Goal: Information Seeking & Learning: Find specific fact

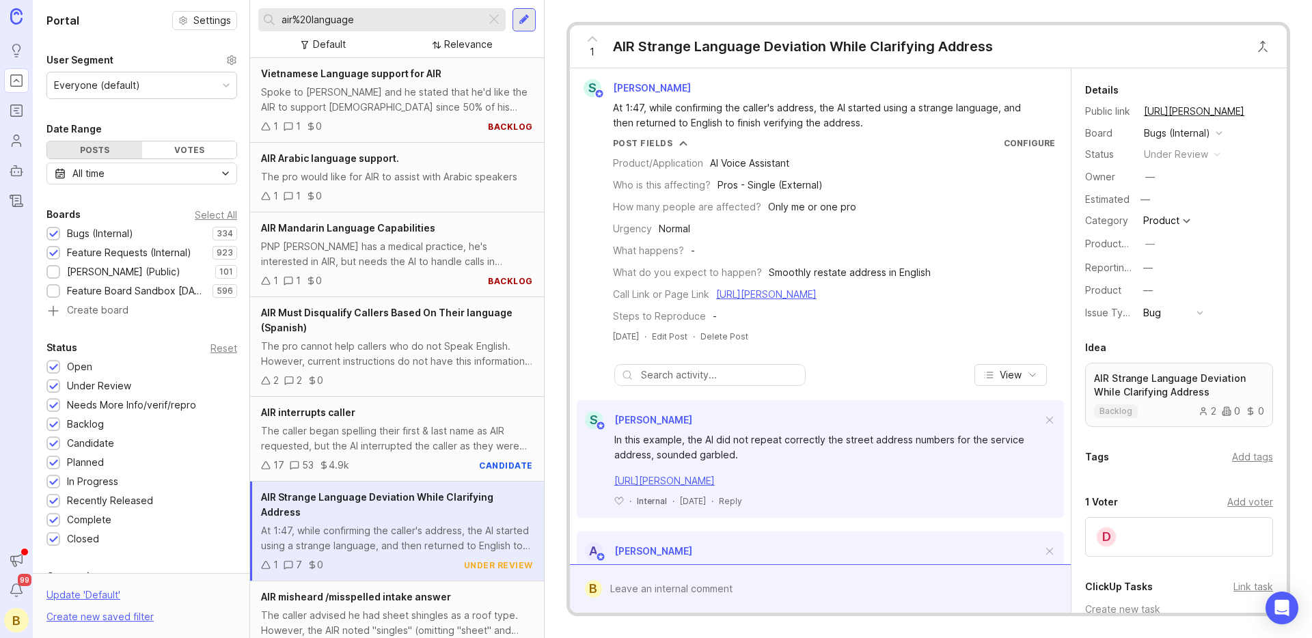
click at [852, 109] on div "At 1:47, while confirming the caller's address, the AI started using a strange …" at bounding box center [828, 115] width 430 height 30
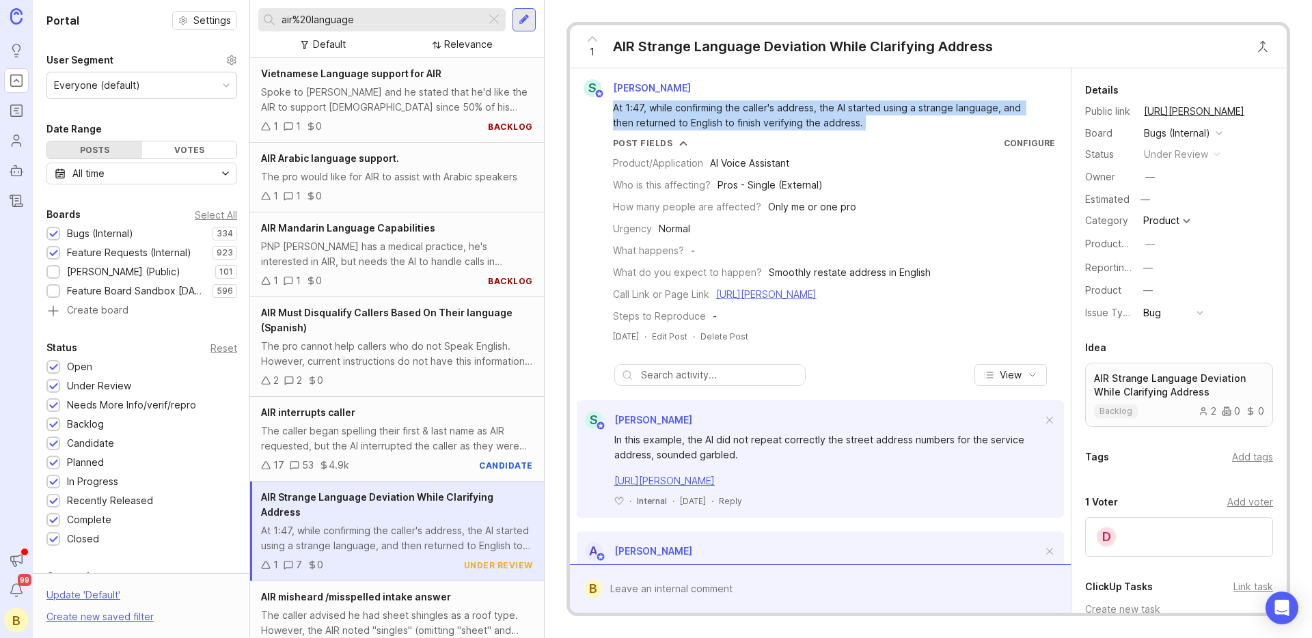
click at [852, 109] on div "At 1:47, while confirming the caller's address, the AI started using a strange …" at bounding box center [828, 115] width 430 height 30
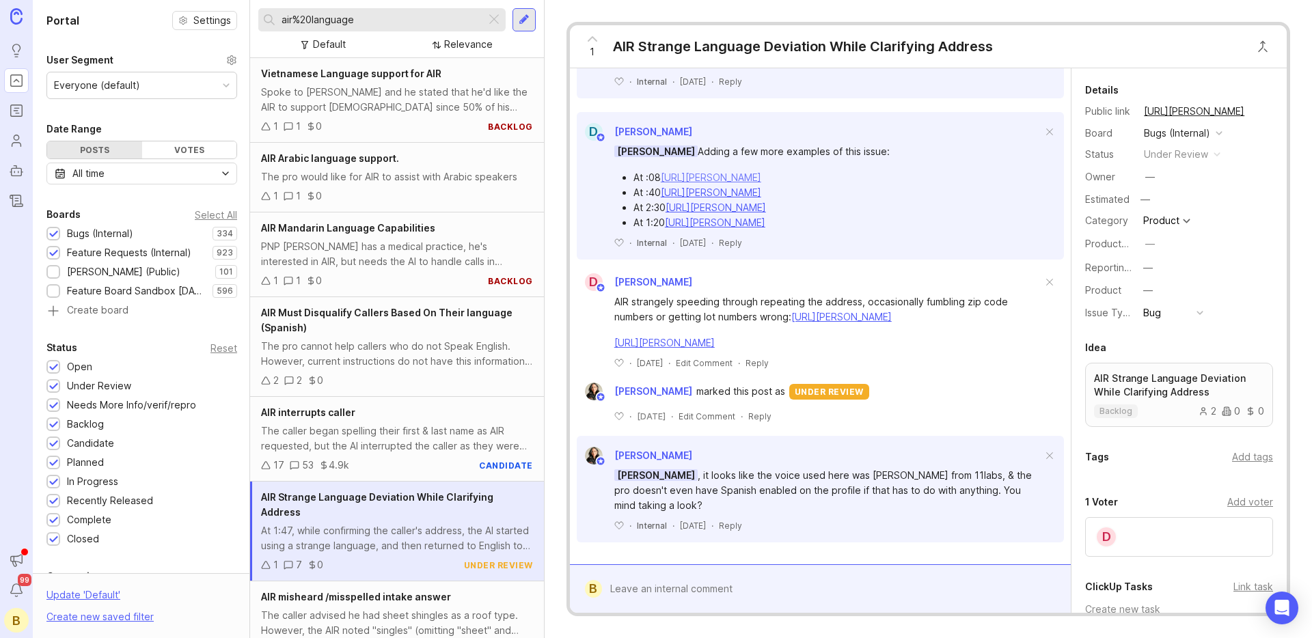
scroll to position [787, 0]
click at [784, 295] on div "AIR strangely speeding through repeating the address, occasionally fumbling zip…" at bounding box center [828, 310] width 428 height 30
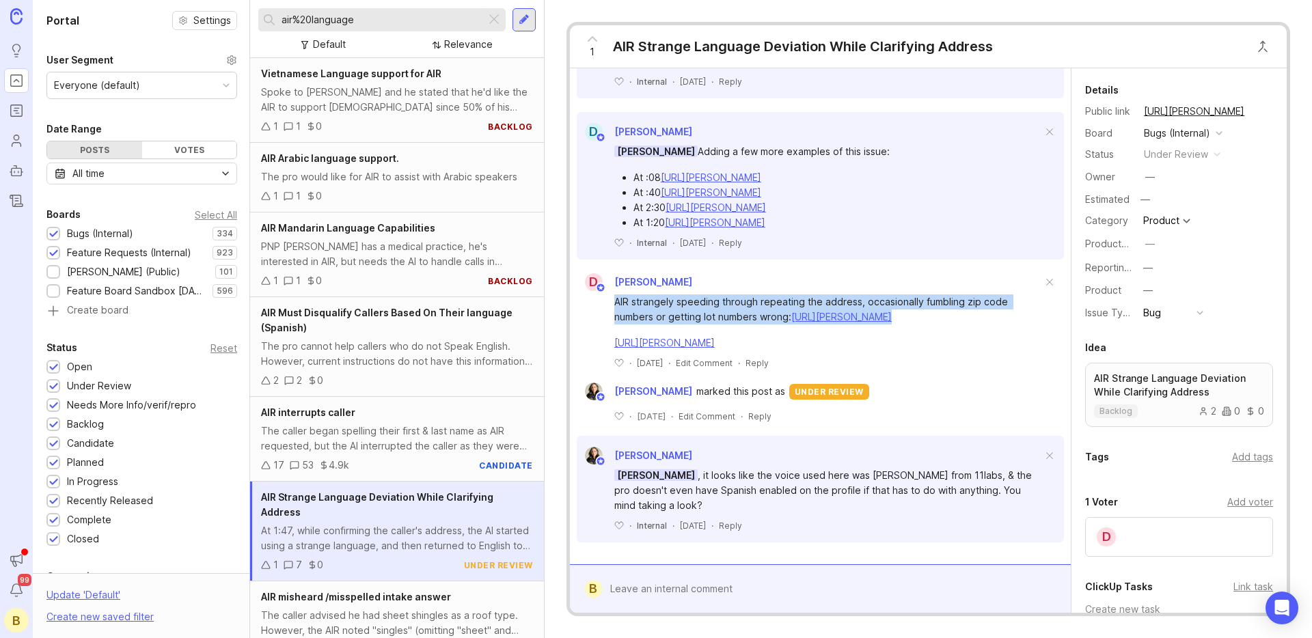
click at [784, 295] on div "AIR strangely speeding through repeating the address, occasionally fumbling zip…" at bounding box center [828, 310] width 428 height 30
click at [787, 295] on div "AIR strangely speeding through repeating the address, occasionally fumbling zip…" at bounding box center [828, 310] width 428 height 30
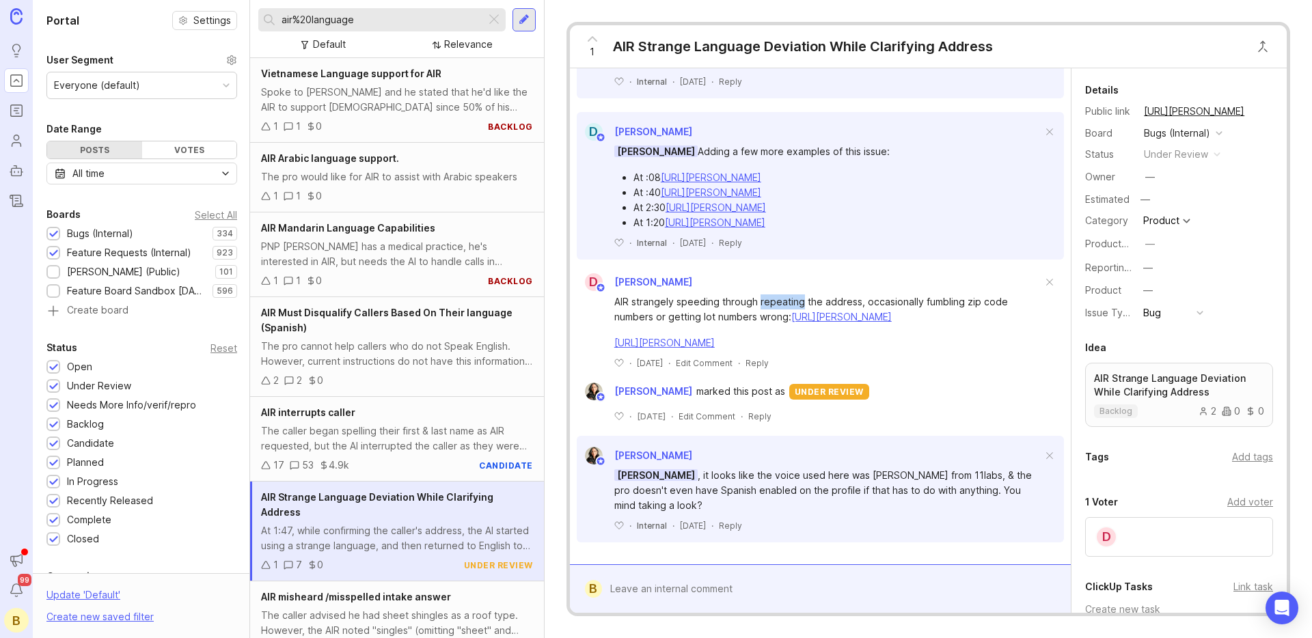
click at [787, 295] on div "AIR strangely speeding through repeating the address, occasionally fumbling zip…" at bounding box center [828, 310] width 428 height 30
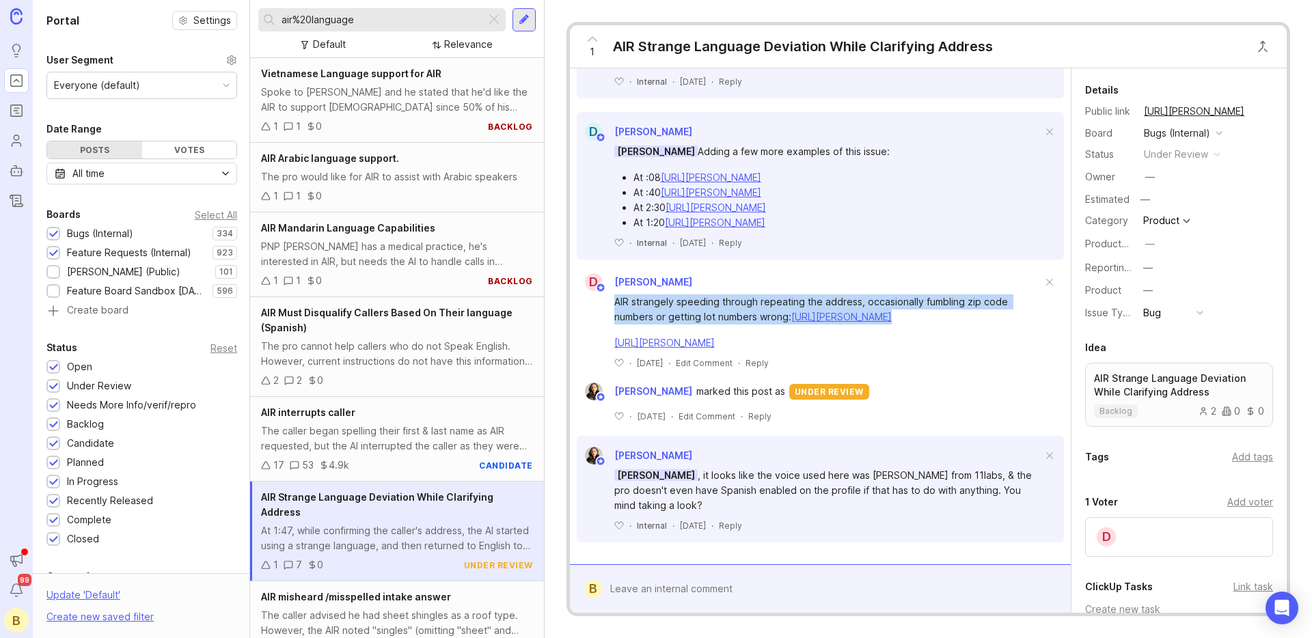
click at [787, 295] on div "AIR strangely speeding through repeating the address, occasionally fumbling zip…" at bounding box center [828, 310] width 428 height 30
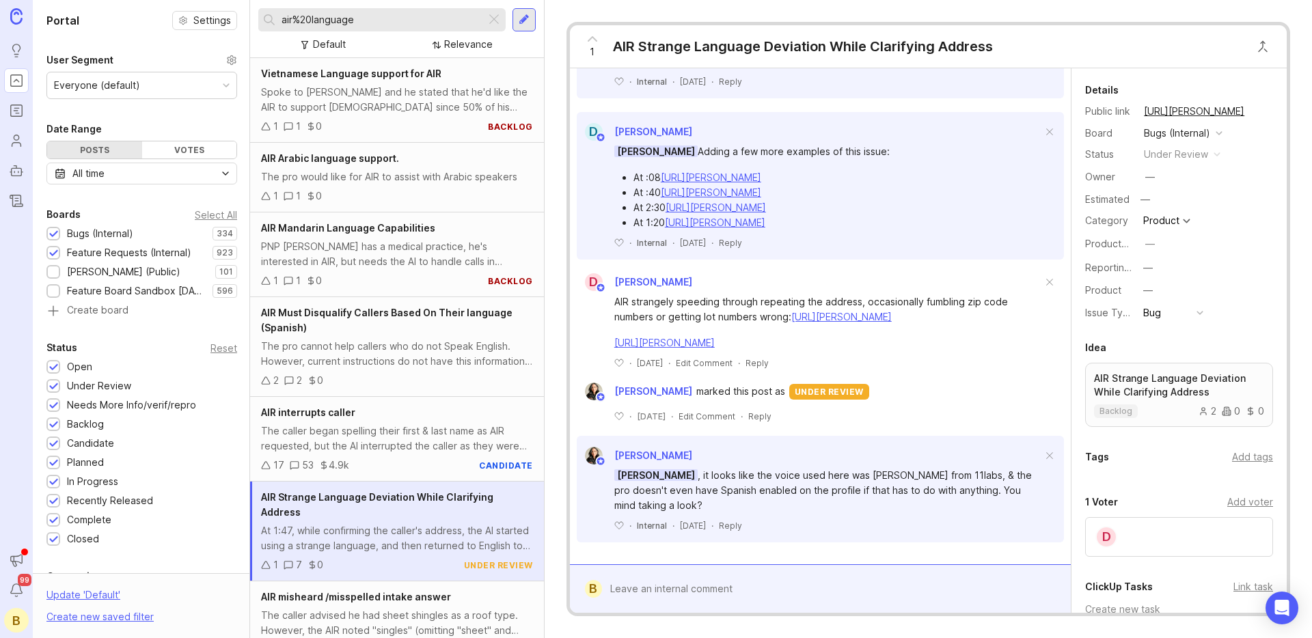
drag, startPoint x: 765, startPoint y: 476, endPoint x: 795, endPoint y: 502, distance: 39.3
click at [787, 496] on div "[PERSON_NAME] , it looks like the voice used here was [PERSON_NAME] from 11labs…" at bounding box center [828, 490] width 428 height 45
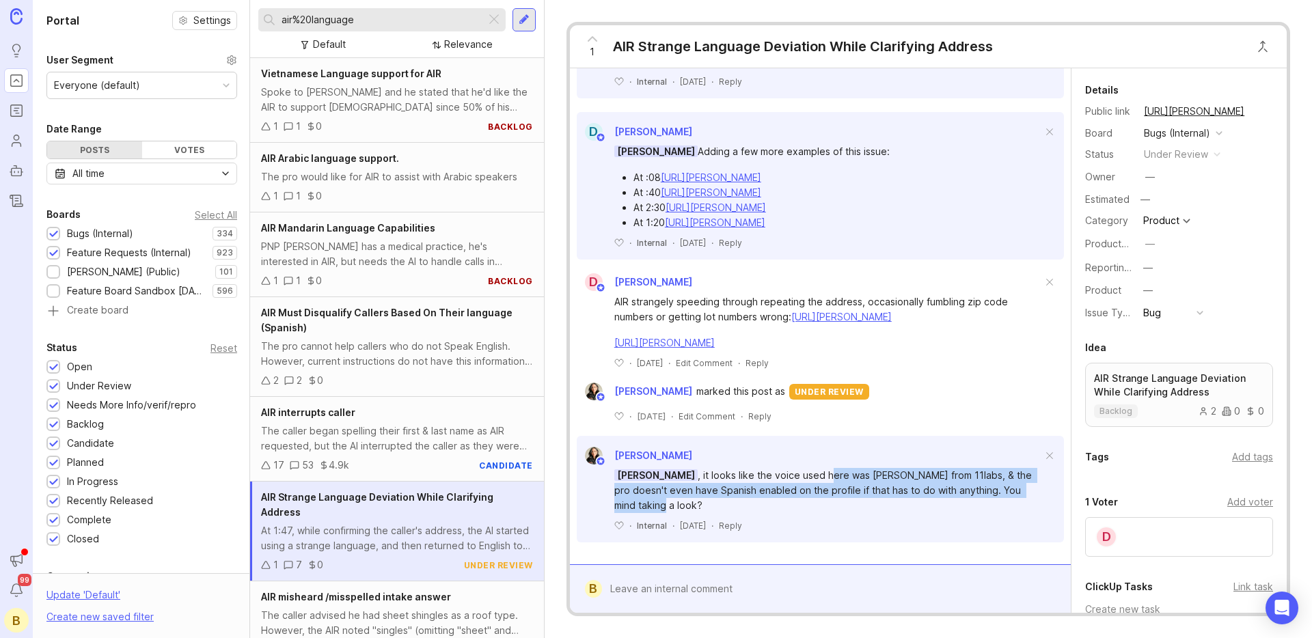
drag, startPoint x: 812, startPoint y: 504, endPoint x: 817, endPoint y: 482, distance: 22.9
click at [817, 482] on div "[PERSON_NAME] , it looks like the voice used here was [PERSON_NAME] from 11labs…" at bounding box center [828, 490] width 428 height 45
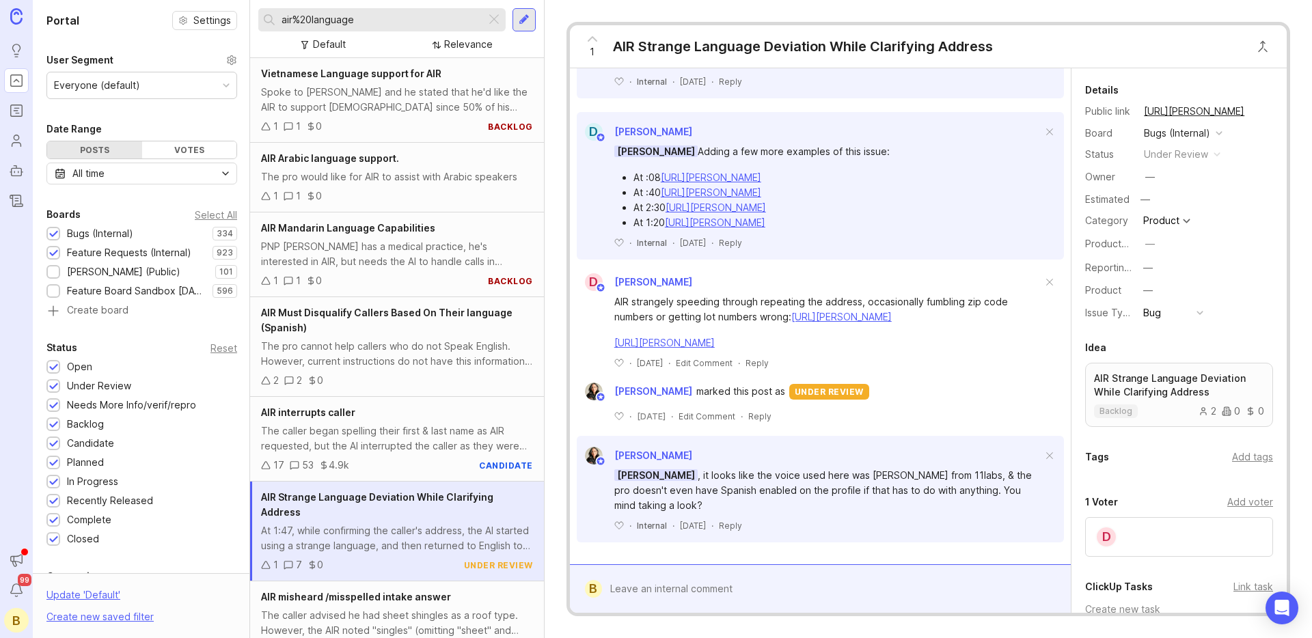
click at [817, 482] on div "[PERSON_NAME] , it looks like the voice used here was [PERSON_NAME] from 11labs…" at bounding box center [828, 490] width 428 height 45
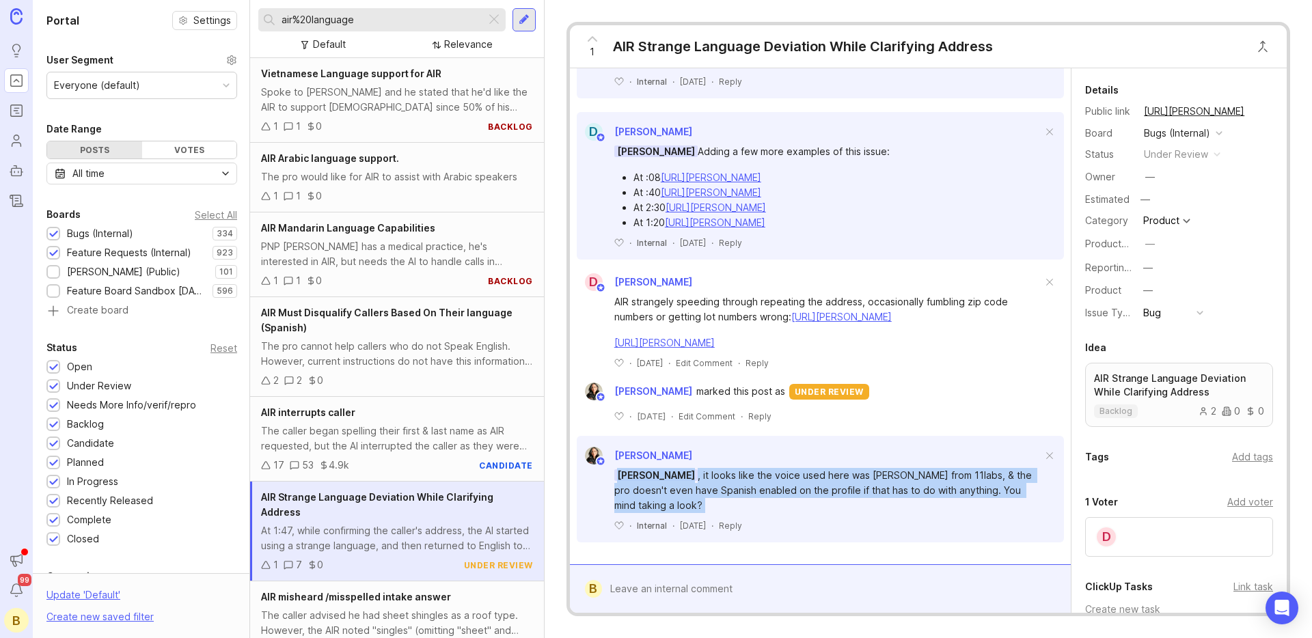
click at [817, 482] on div "[PERSON_NAME] , it looks like the voice used here was [PERSON_NAME] from 11labs…" at bounding box center [828, 490] width 428 height 45
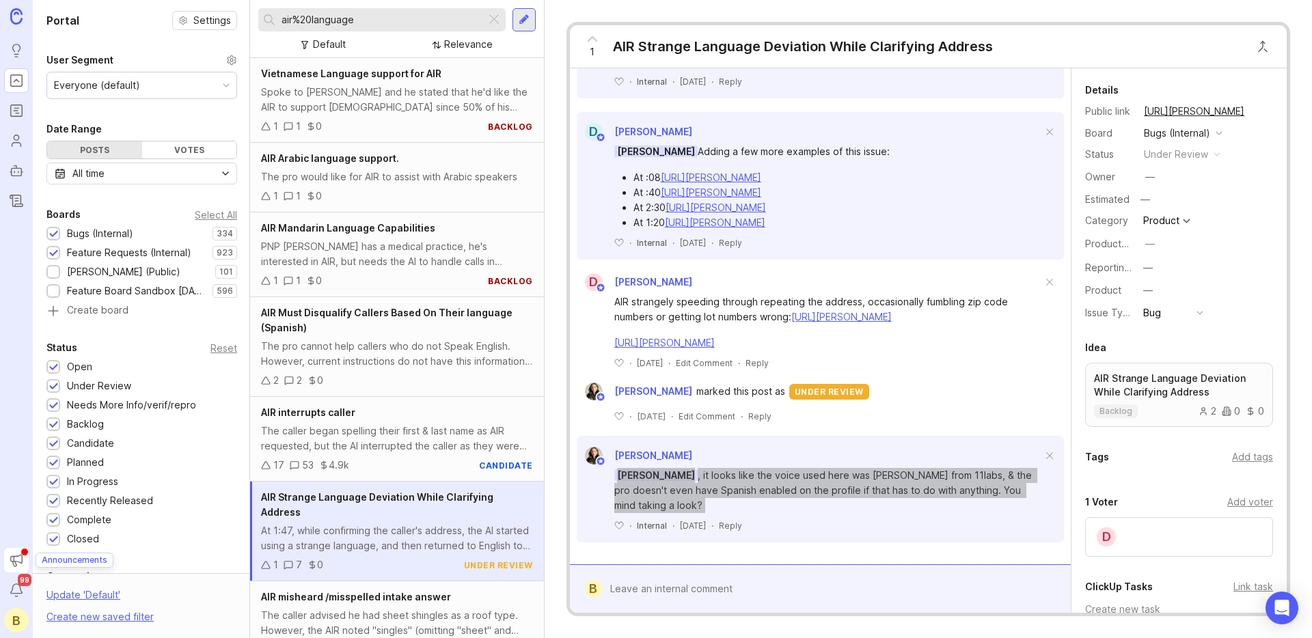
scroll to position [685, 0]
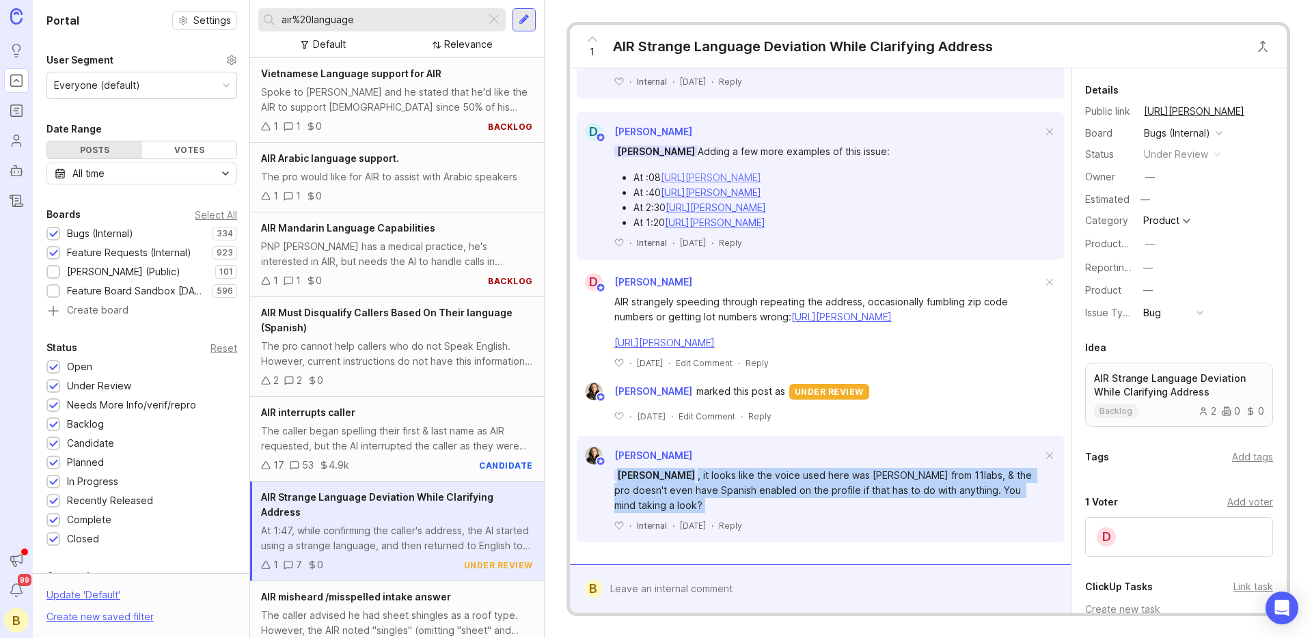
click at [736, 183] on link "[URL][PERSON_NAME]" at bounding box center [711, 178] width 100 height 12
click at [385, 190] on div "1 1 0" at bounding box center [397, 196] width 272 height 15
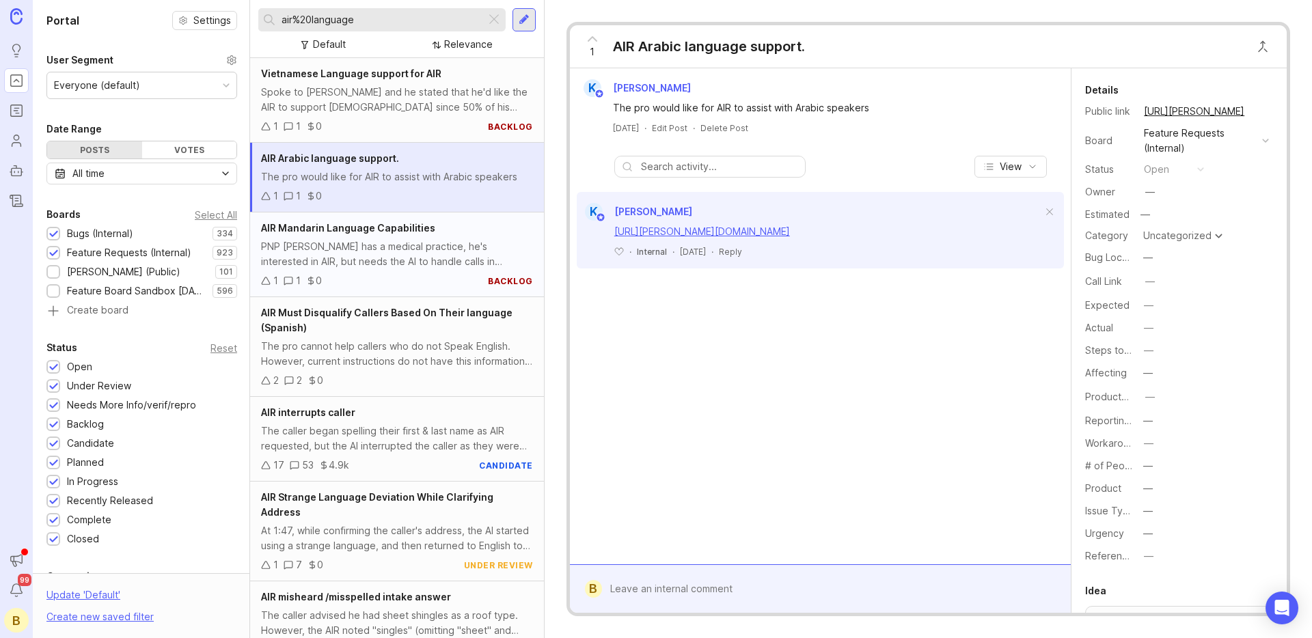
click at [381, 279] on div "1 1 0 backlog" at bounding box center [397, 280] width 272 height 15
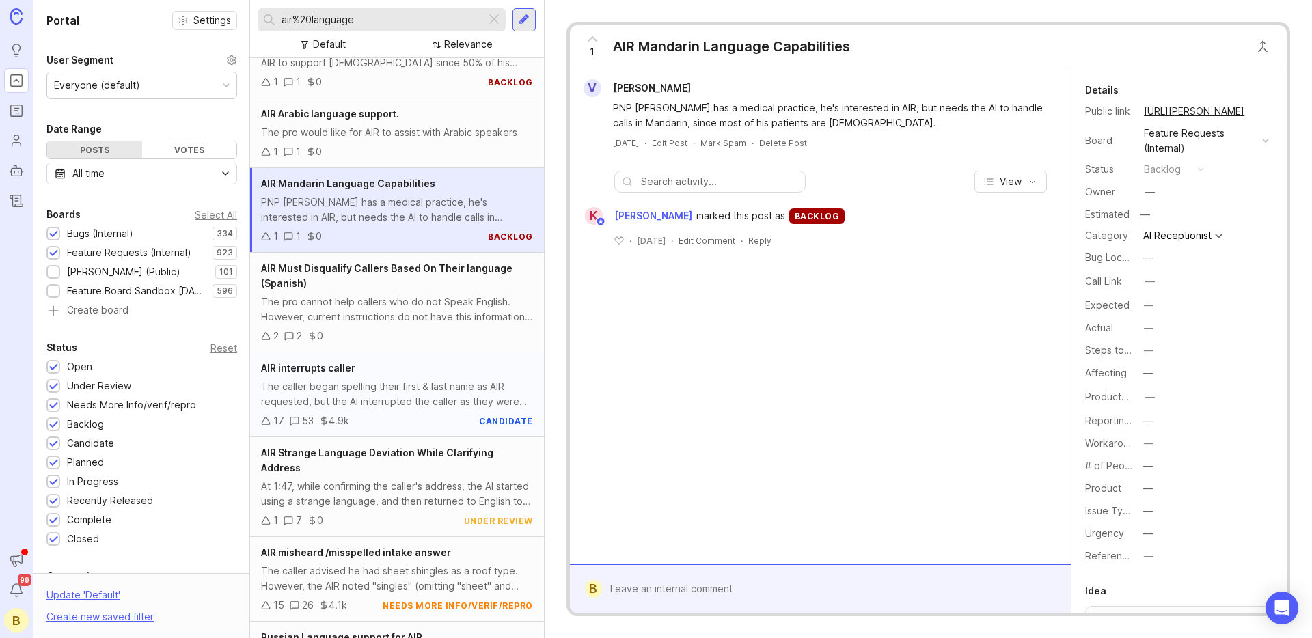
scroll to position [71, 0]
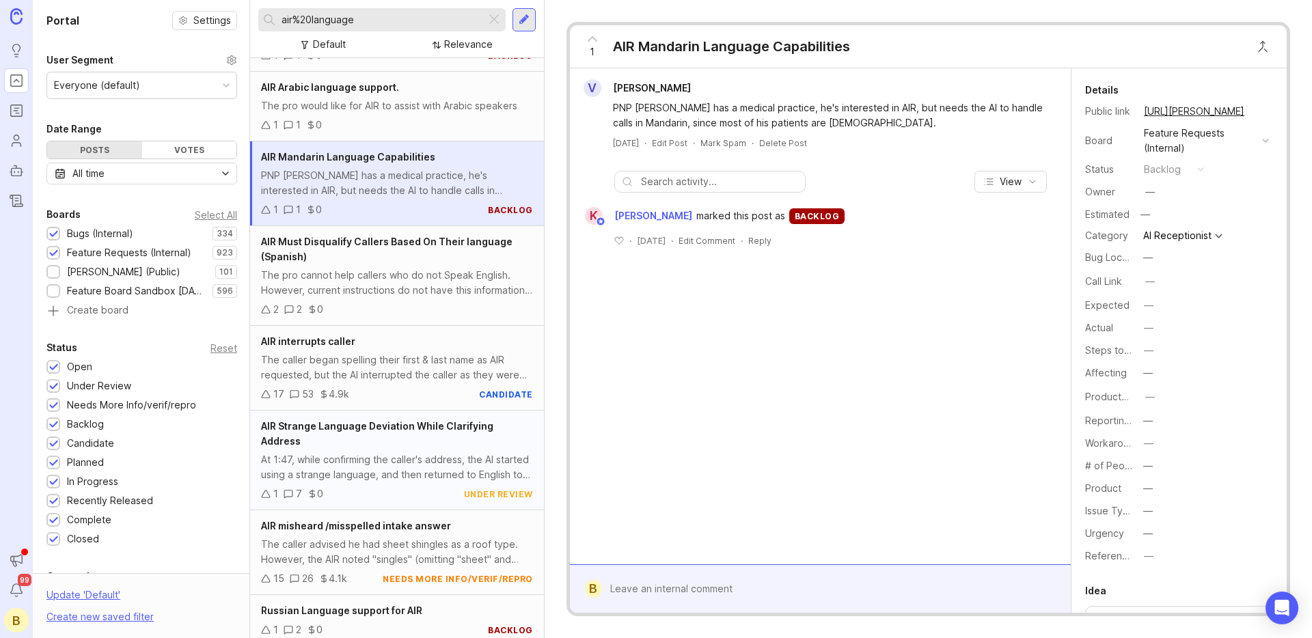
click at [377, 461] on div "At 1:47, while confirming the caller's address, the AI started using a strange …" at bounding box center [397, 467] width 272 height 30
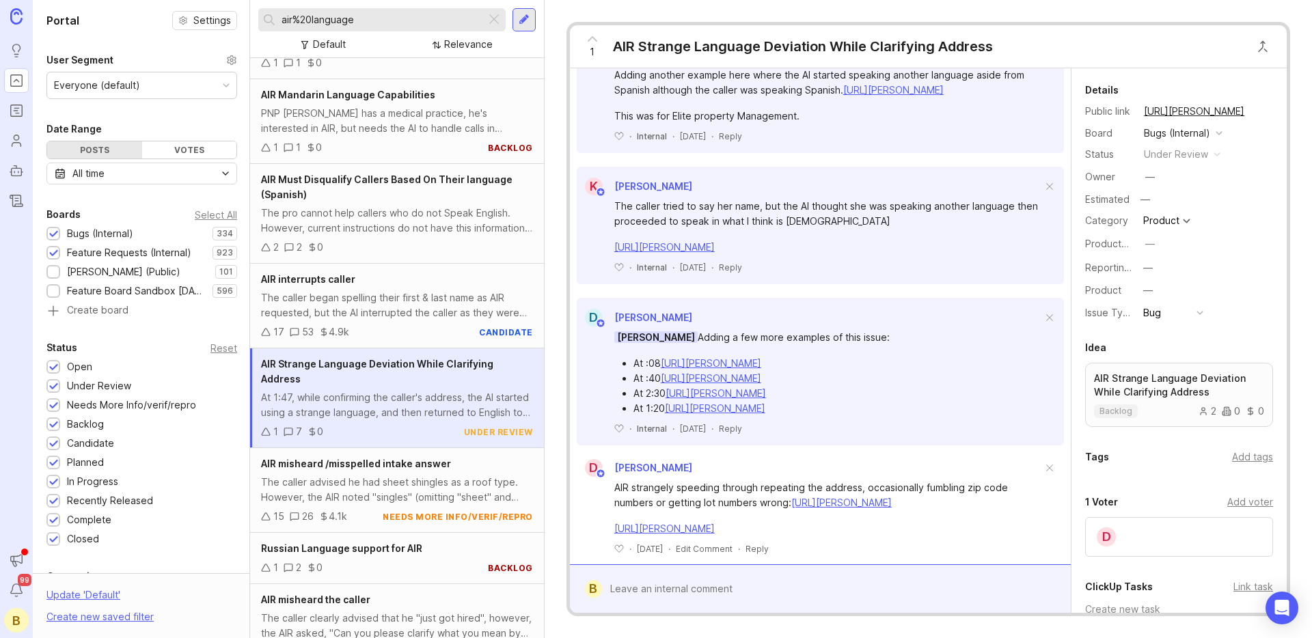
scroll to position [787, 0]
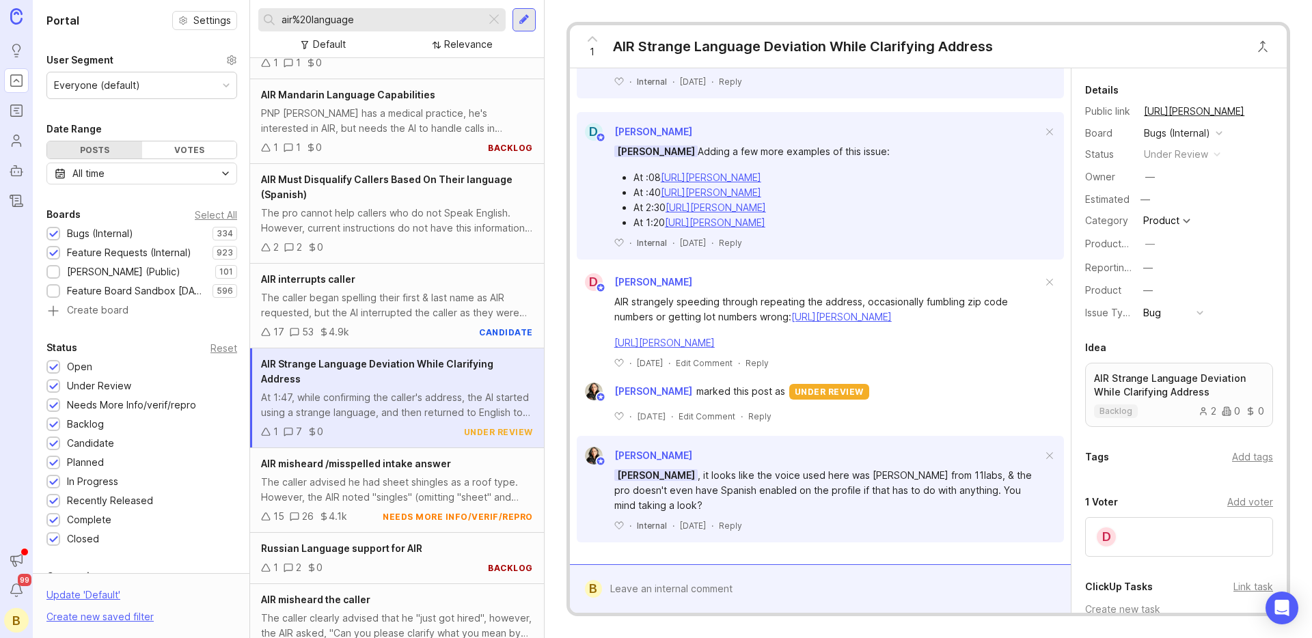
click at [736, 476] on div "[PERSON_NAME] , it looks like the voice used here was [PERSON_NAME] from 11labs…" at bounding box center [828, 490] width 428 height 45
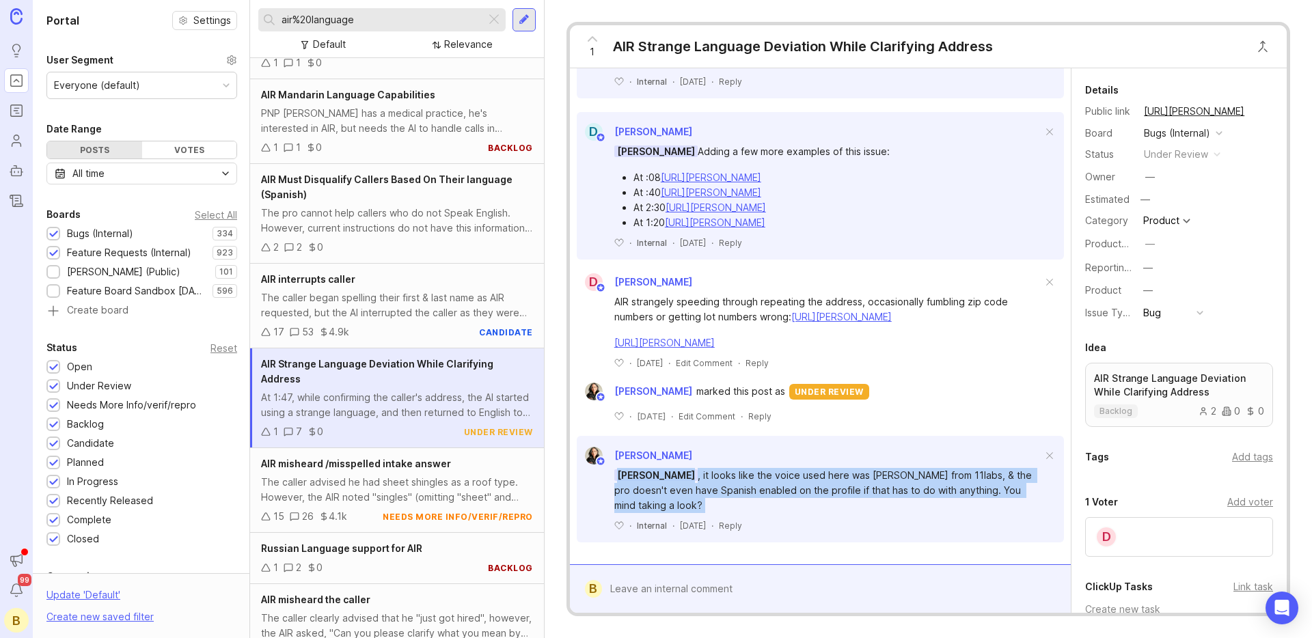
click at [736, 476] on div "[PERSON_NAME] , it looks like the voice used here was [PERSON_NAME] from 11labs…" at bounding box center [828, 490] width 428 height 45
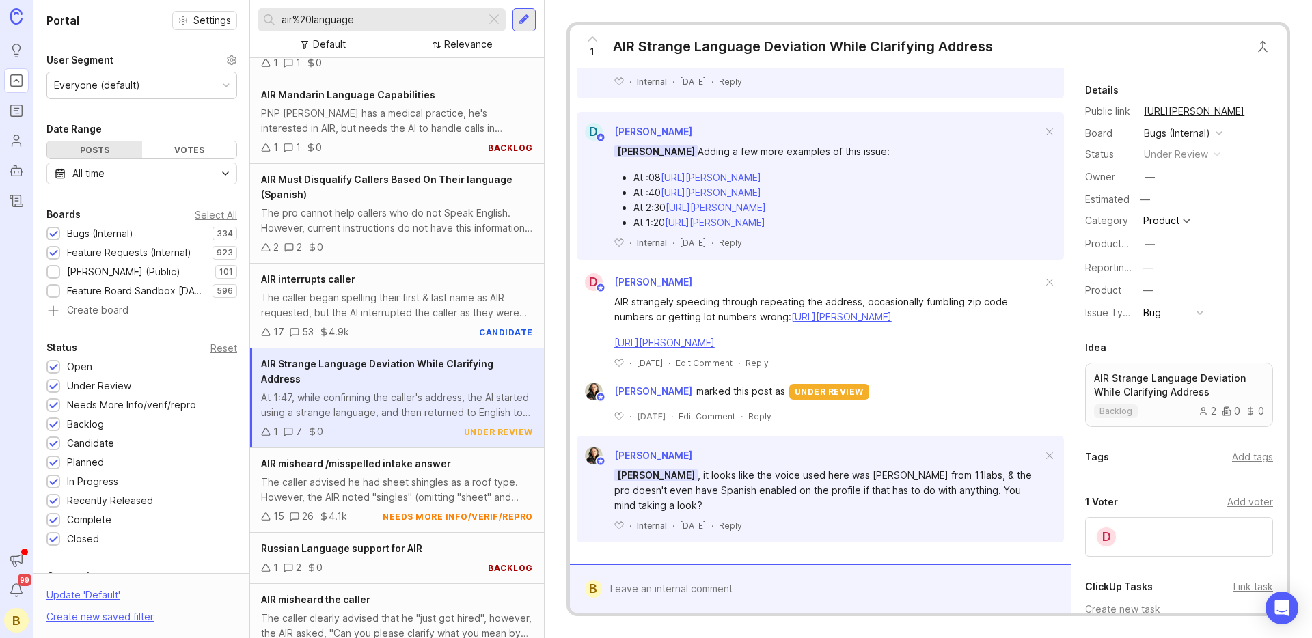
click at [738, 479] on div "[PERSON_NAME] , it looks like the voice used here was [PERSON_NAME] from 11labs…" at bounding box center [828, 490] width 428 height 45
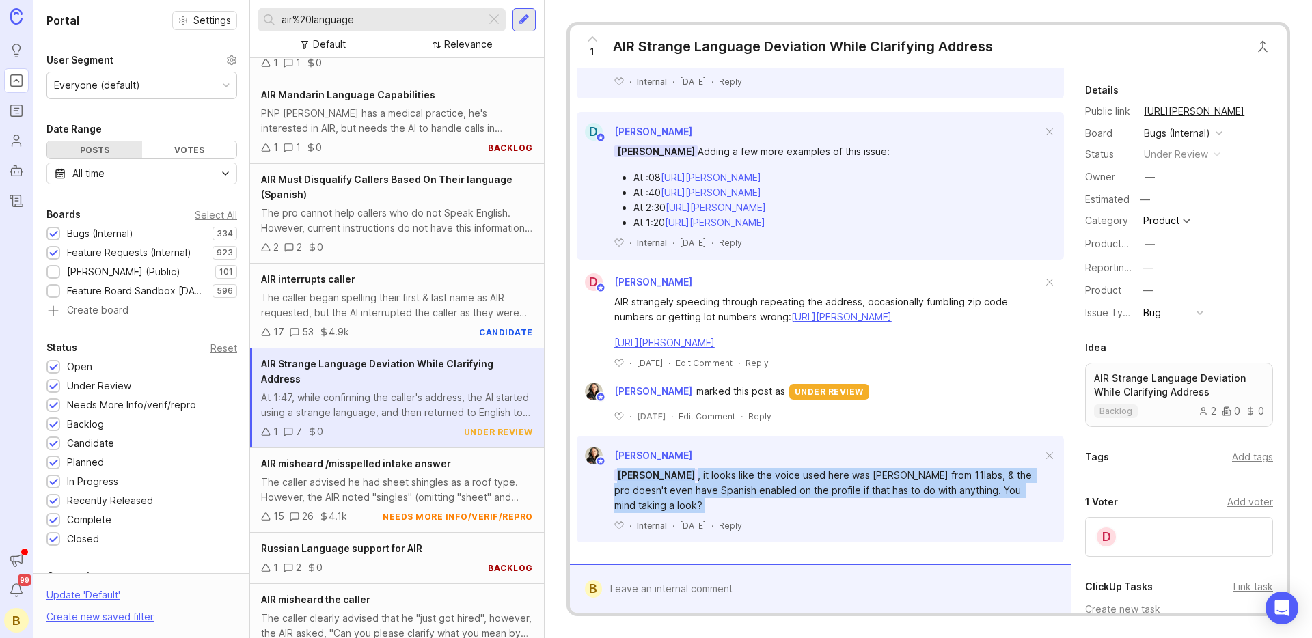
click at [738, 479] on div "[PERSON_NAME] , it looks like the voice used here was [PERSON_NAME] from 11labs…" at bounding box center [828, 490] width 428 height 45
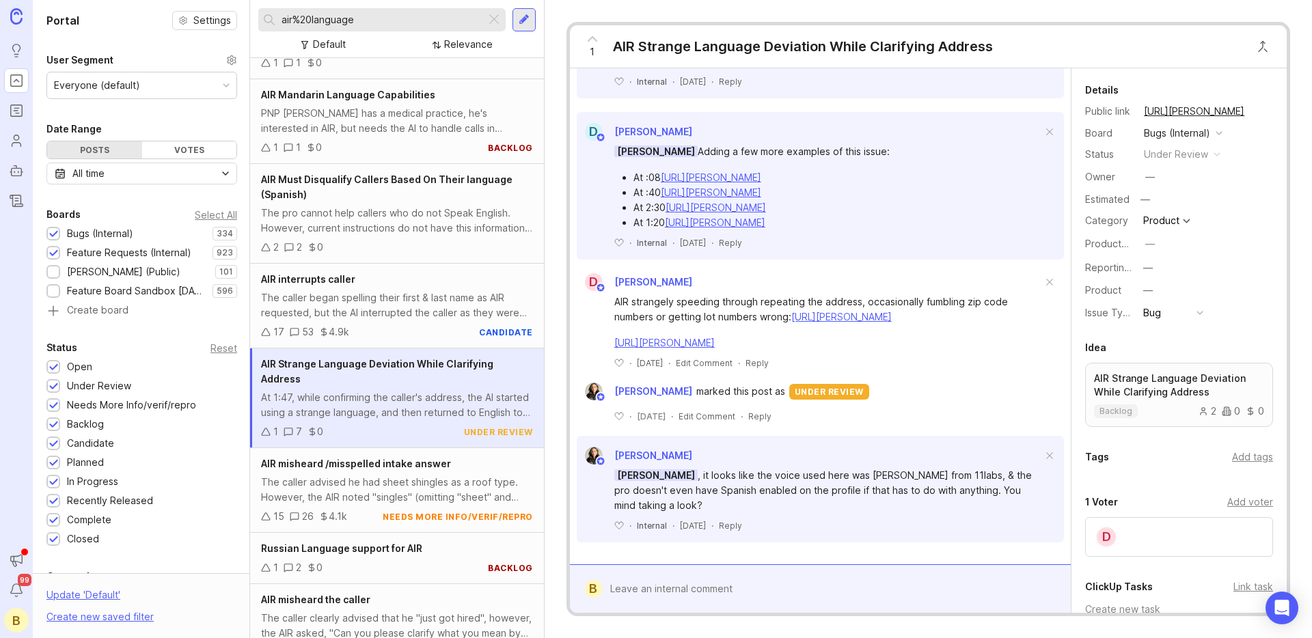
click at [738, 481] on div "[PERSON_NAME] , it looks like the voice used here was [PERSON_NAME] from 11labs…" at bounding box center [828, 490] width 428 height 45
drag, startPoint x: 702, startPoint y: 480, endPoint x: 795, endPoint y: 482, distance: 92.3
click at [795, 482] on div "[PERSON_NAME] , it looks like the voice used here was [PERSON_NAME] from 11labs…" at bounding box center [828, 490] width 428 height 45
click at [902, 471] on div "[PERSON_NAME] , it looks like the voice used here was [PERSON_NAME] from 11labs…" at bounding box center [828, 490] width 428 height 45
click at [976, 476] on div "[PERSON_NAME] , it looks like the voice used here was [PERSON_NAME] from 11labs…" at bounding box center [828, 490] width 428 height 45
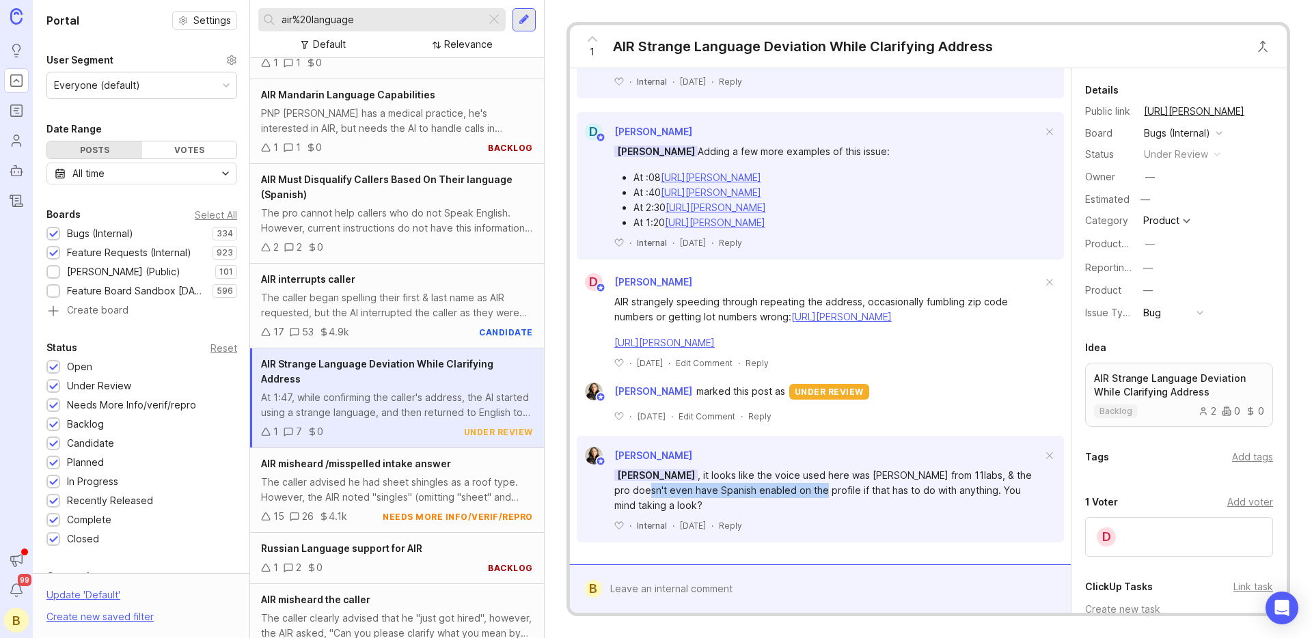
drag, startPoint x: 661, startPoint y: 492, endPoint x: 802, endPoint y: 492, distance: 140.8
click at [802, 492] on div "[PERSON_NAME] , it looks like the voice used here was [PERSON_NAME] from 11labs…" at bounding box center [828, 490] width 428 height 45
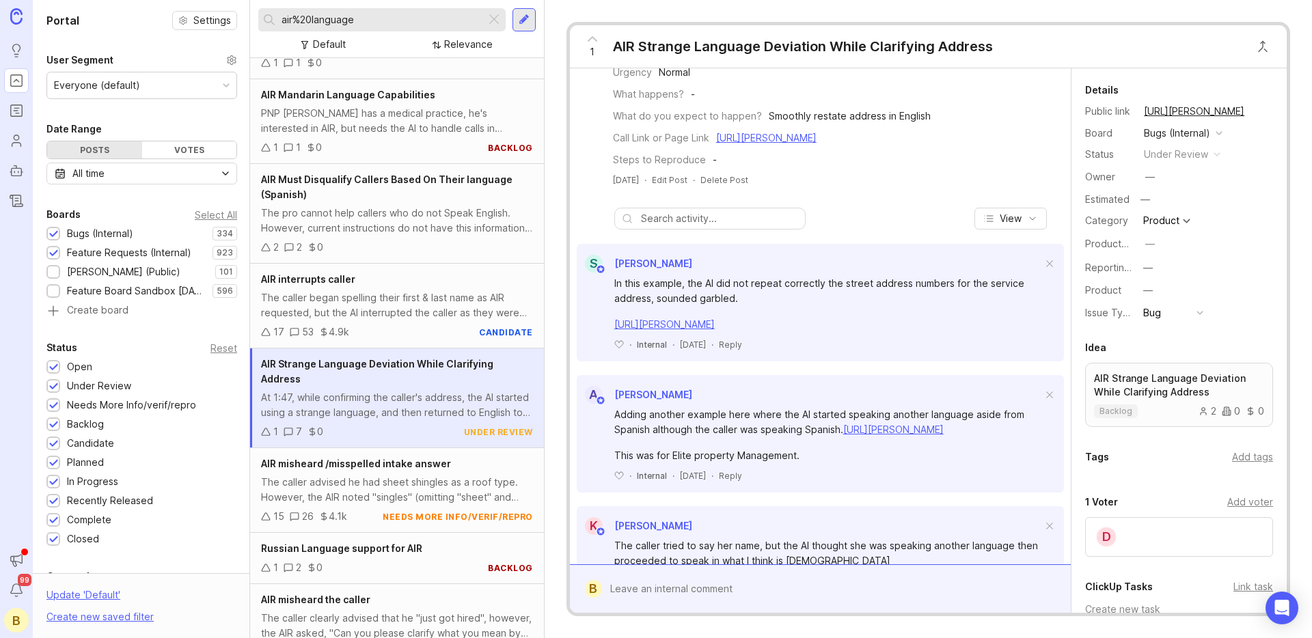
scroll to position [0, 0]
